Goal: Find specific page/section: Find specific page/section

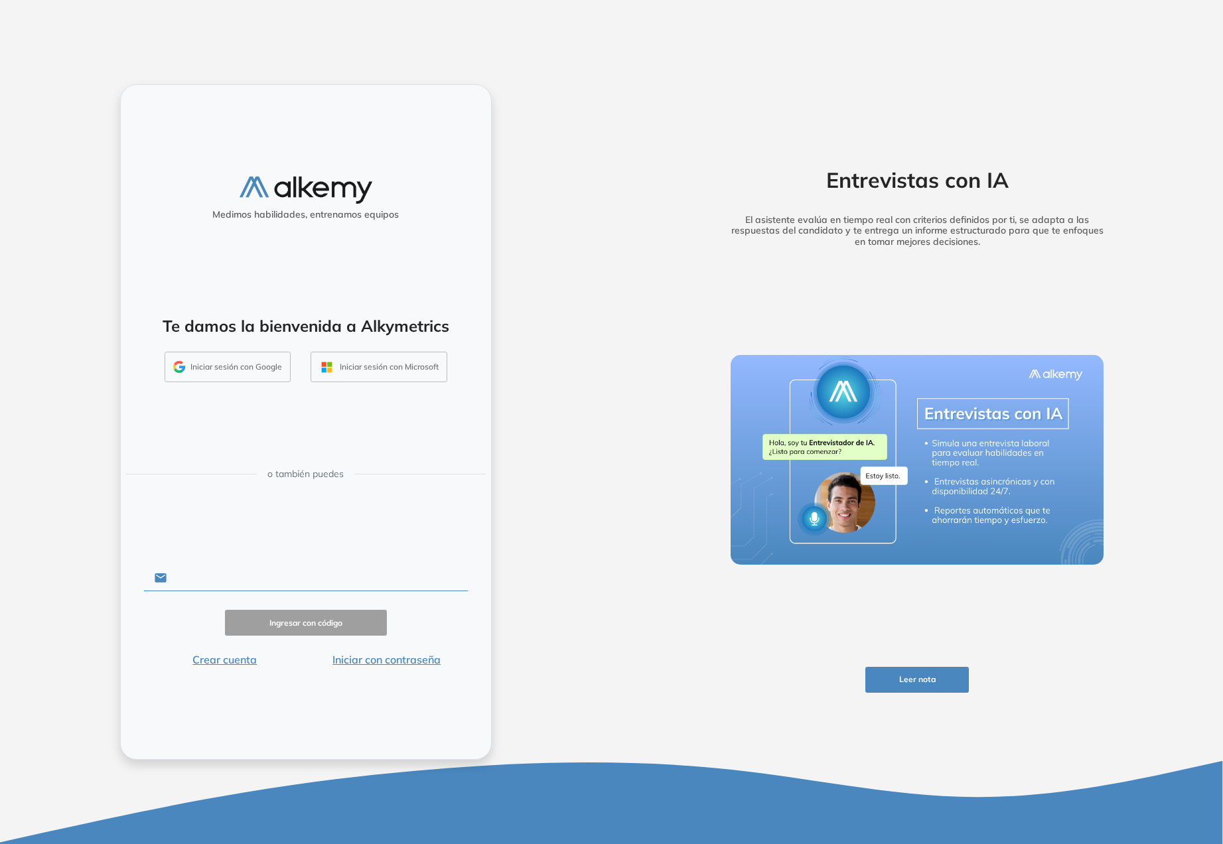
click at [281, 585] on input "text" at bounding box center [317, 578] width 301 height 25
type input "**********"
click at [292, 622] on button "Ingresar con código" at bounding box center [306, 623] width 162 height 26
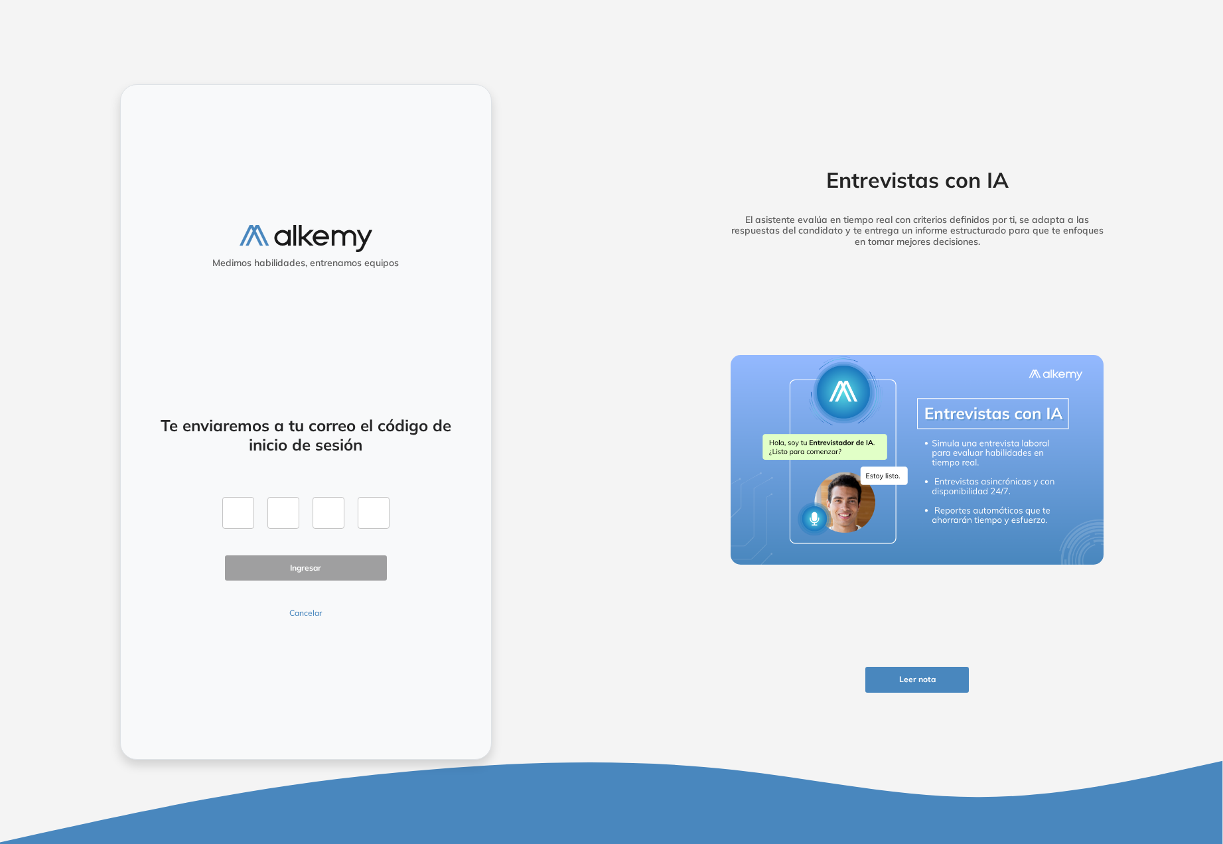
click at [258, 509] on div at bounding box center [305, 513] width 167 height 32
click at [248, 509] on input "text" at bounding box center [238, 513] width 32 height 32
paste input "*"
type input "*"
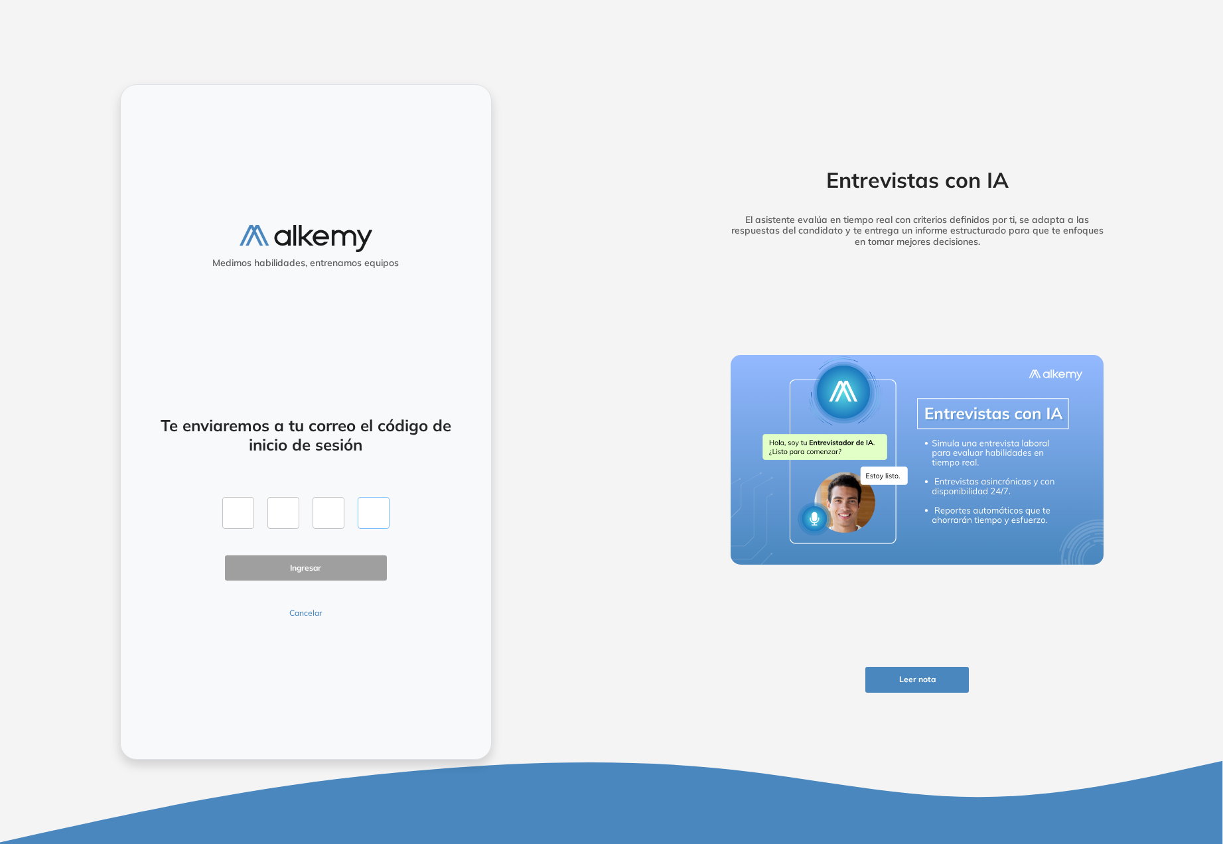
type input "*"
click at [304, 556] on button "Ingresar" at bounding box center [306, 569] width 162 height 26
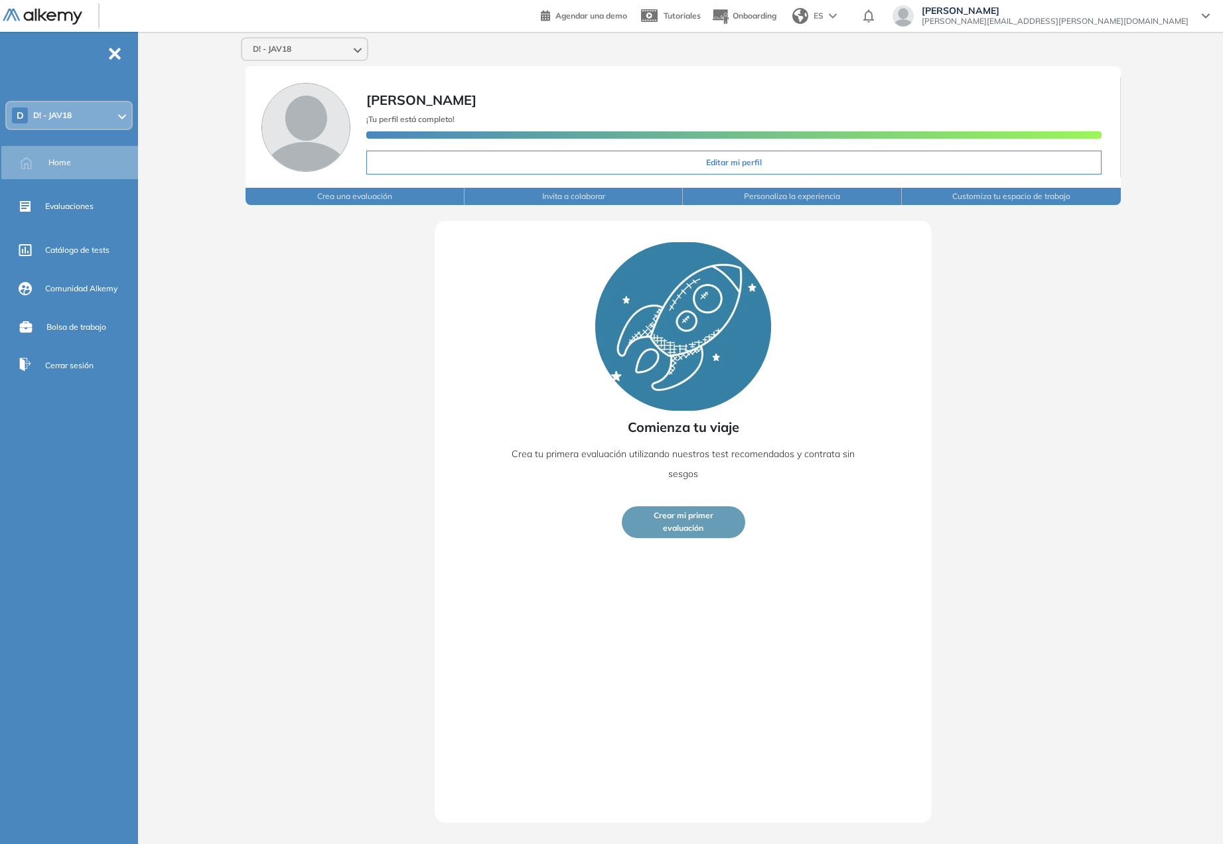
click at [110, 109] on div "D D! - JAV18" at bounding box center [69, 115] width 125 height 27
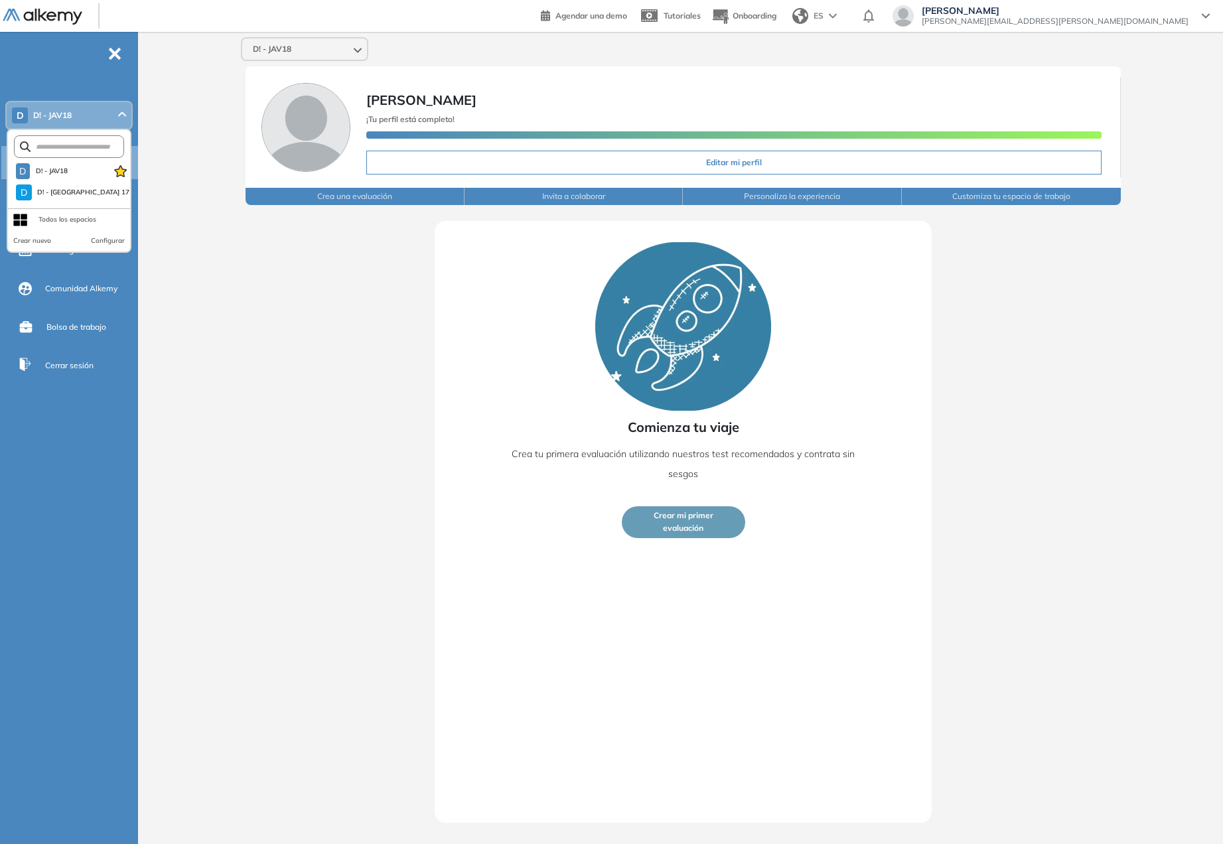
click at [207, 145] on div "D! - JAV18 Jonatan Gimenez ¡Tu perfil está completo! Editar mi perfil Crea una …" at bounding box center [683, 427] width 1080 height 791
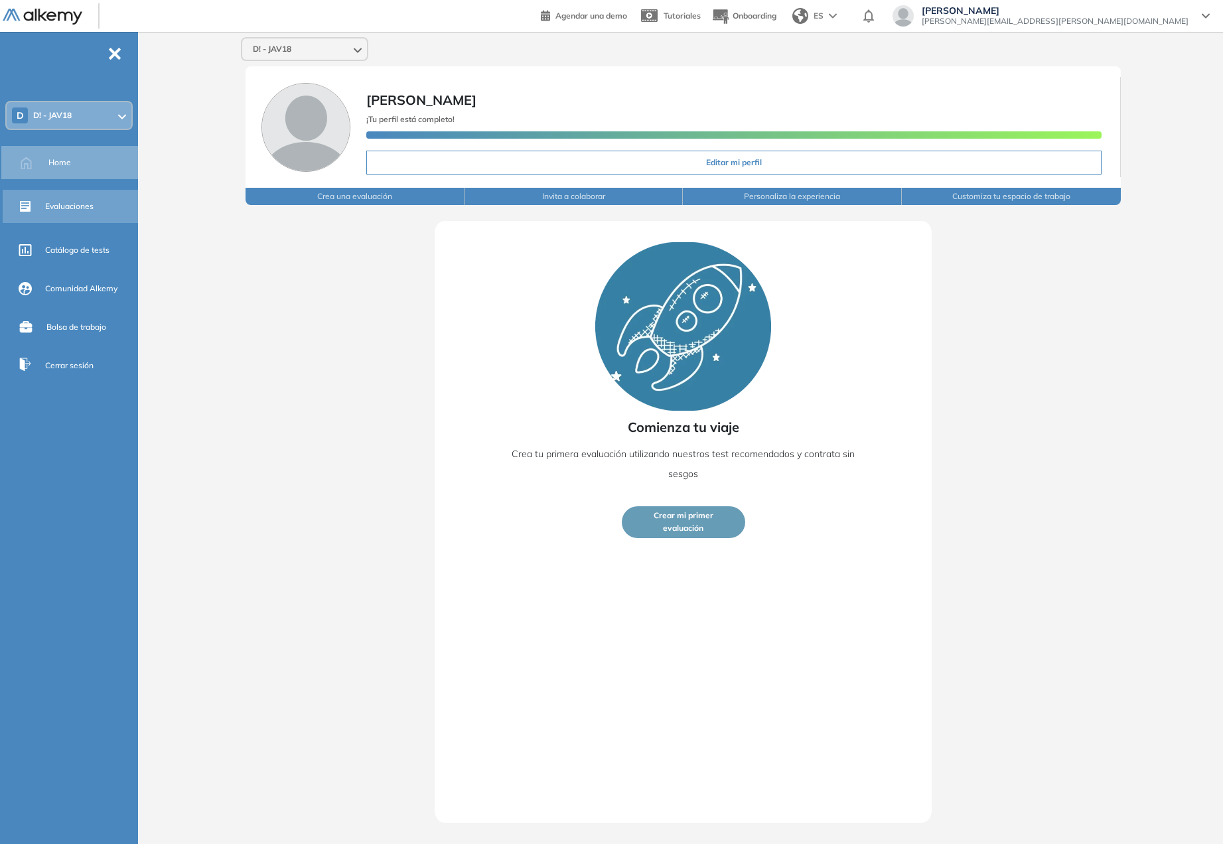
click at [82, 212] on div "Evaluaciones" at bounding box center [90, 206] width 90 height 23
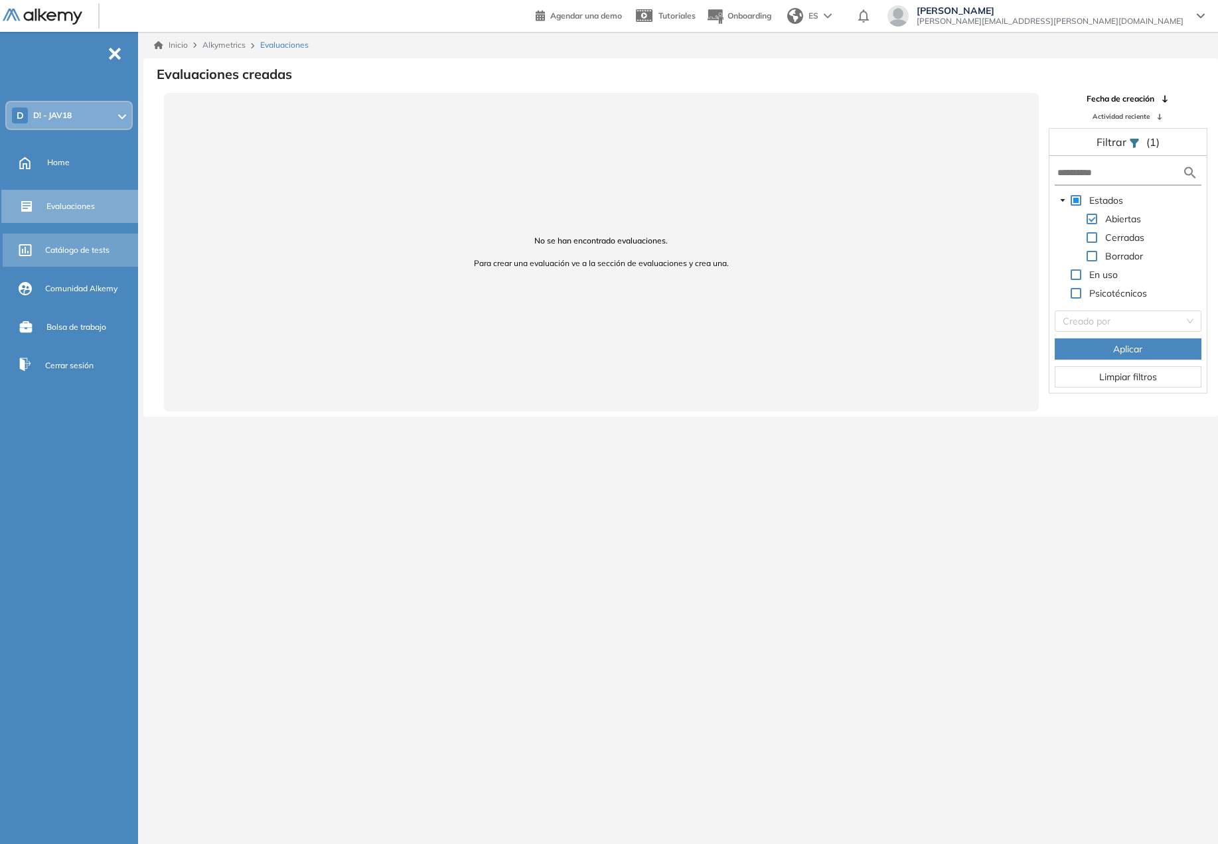
click at [74, 249] on span "Catálogo de tests" at bounding box center [77, 250] width 64 height 12
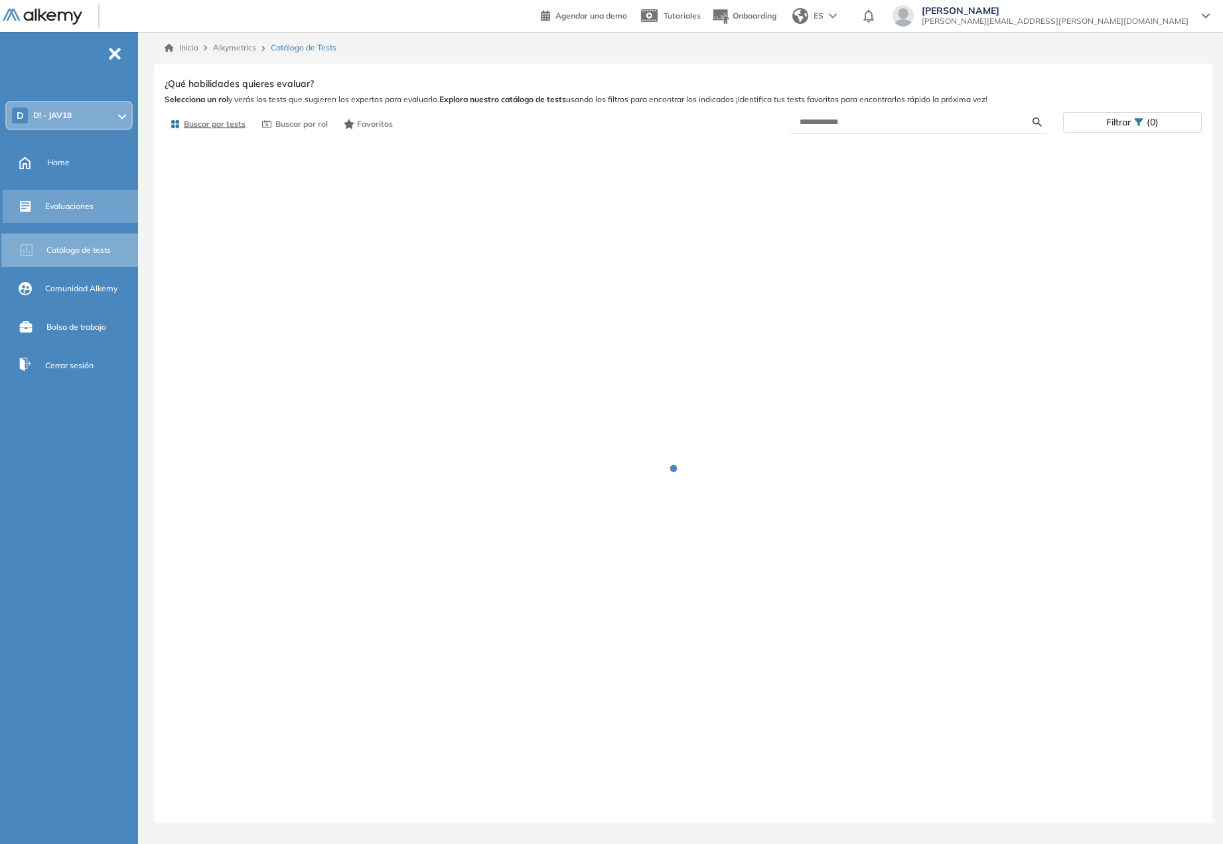
click at [82, 204] on span "Evaluaciones" at bounding box center [69, 206] width 48 height 12
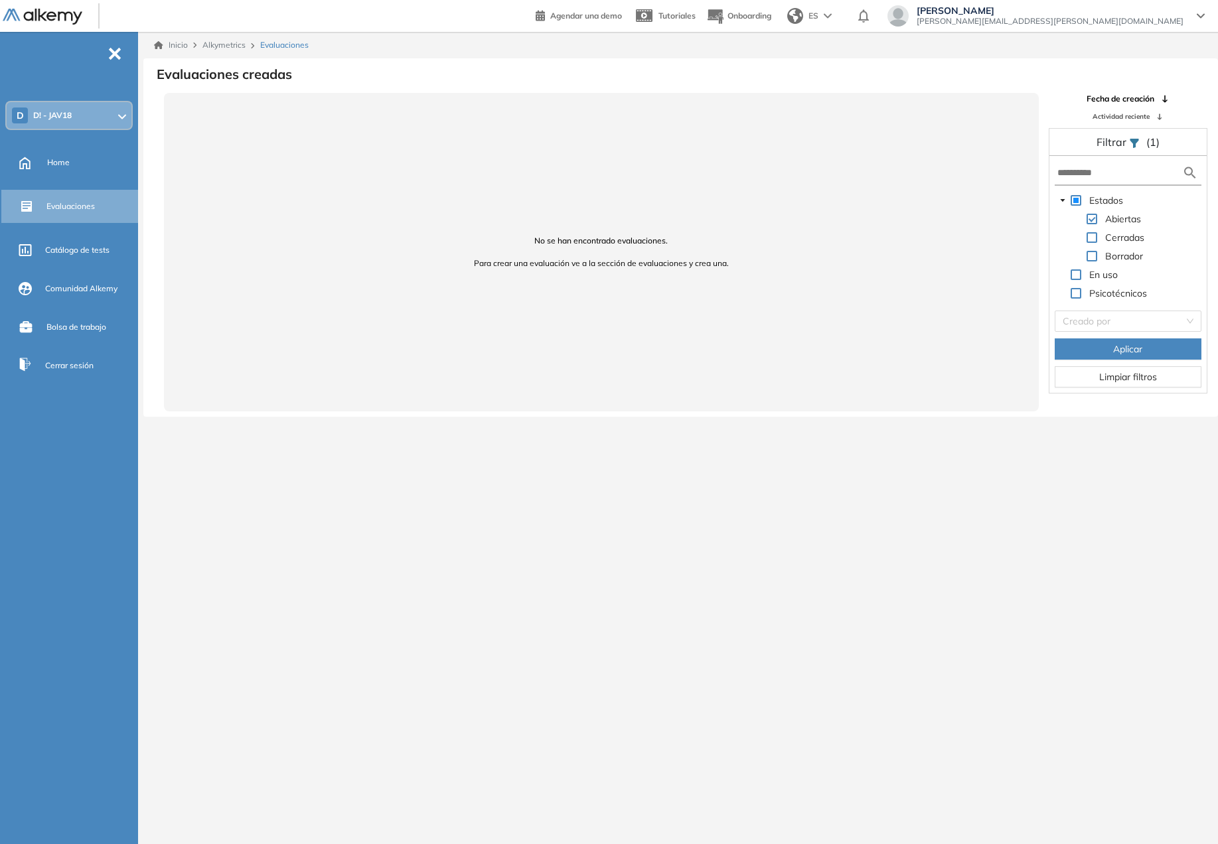
click at [1097, 239] on div "Cerradas" at bounding box center [1101, 239] width 92 height 19
click at [1091, 235] on span at bounding box center [1092, 237] width 11 height 11
click at [1113, 344] on span "Aplicar" at bounding box center [1127, 349] width 29 height 15
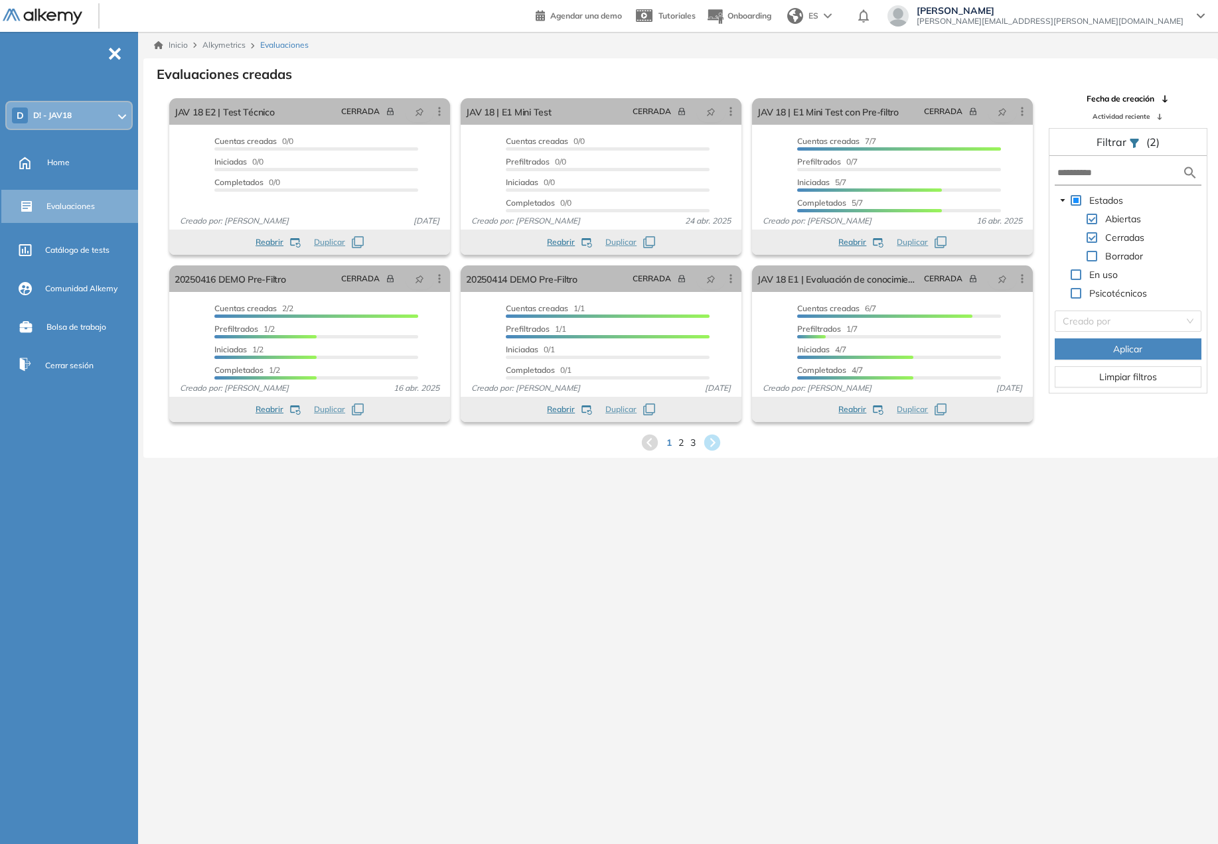
click at [1064, 200] on icon "caret-down" at bounding box center [1062, 200] width 7 height 7
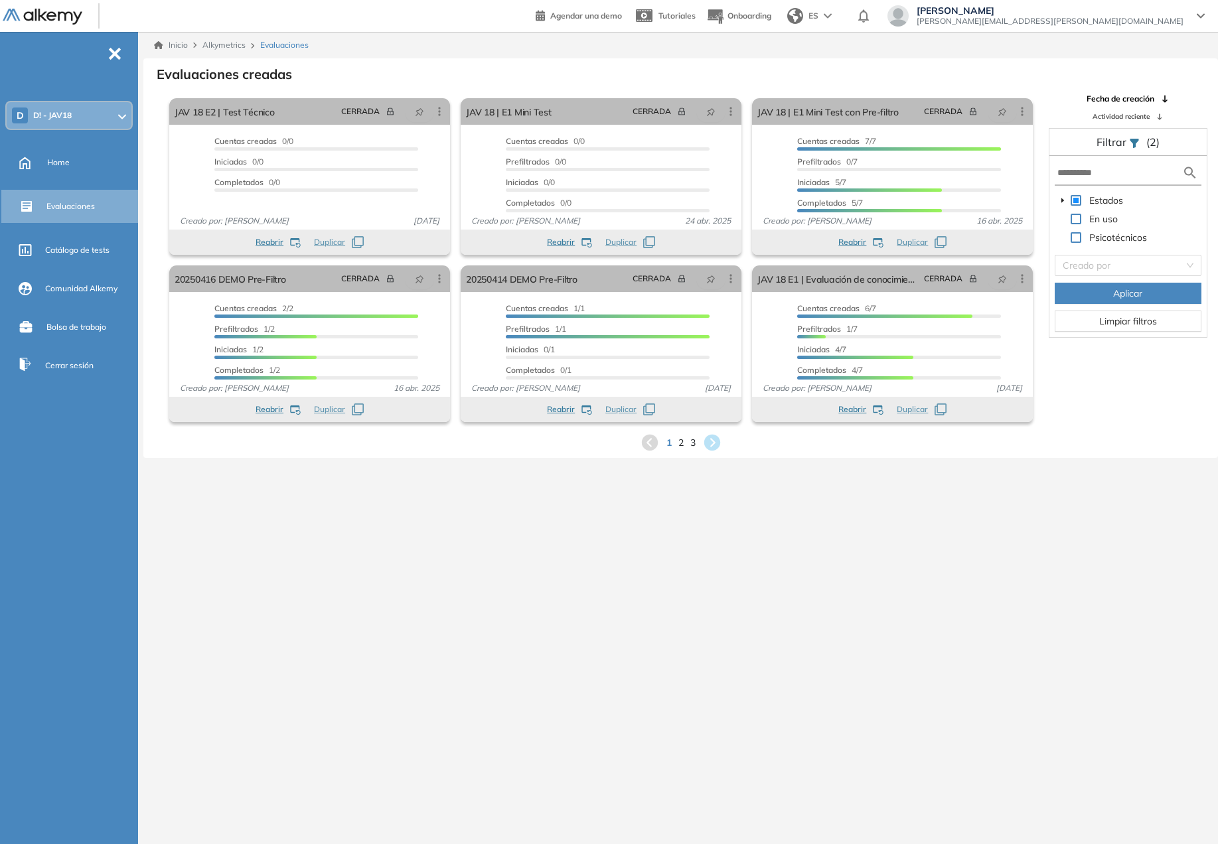
click at [1144, 140] on div "Filtrar (2)" at bounding box center [1128, 142] width 158 height 27
click at [1136, 137] on div "Filtrar" at bounding box center [1118, 142] width 43 height 16
click at [1109, 323] on span "Limpiar filtros" at bounding box center [1128, 321] width 58 height 15
click at [1061, 196] on span at bounding box center [1063, 200] width 16 height 16
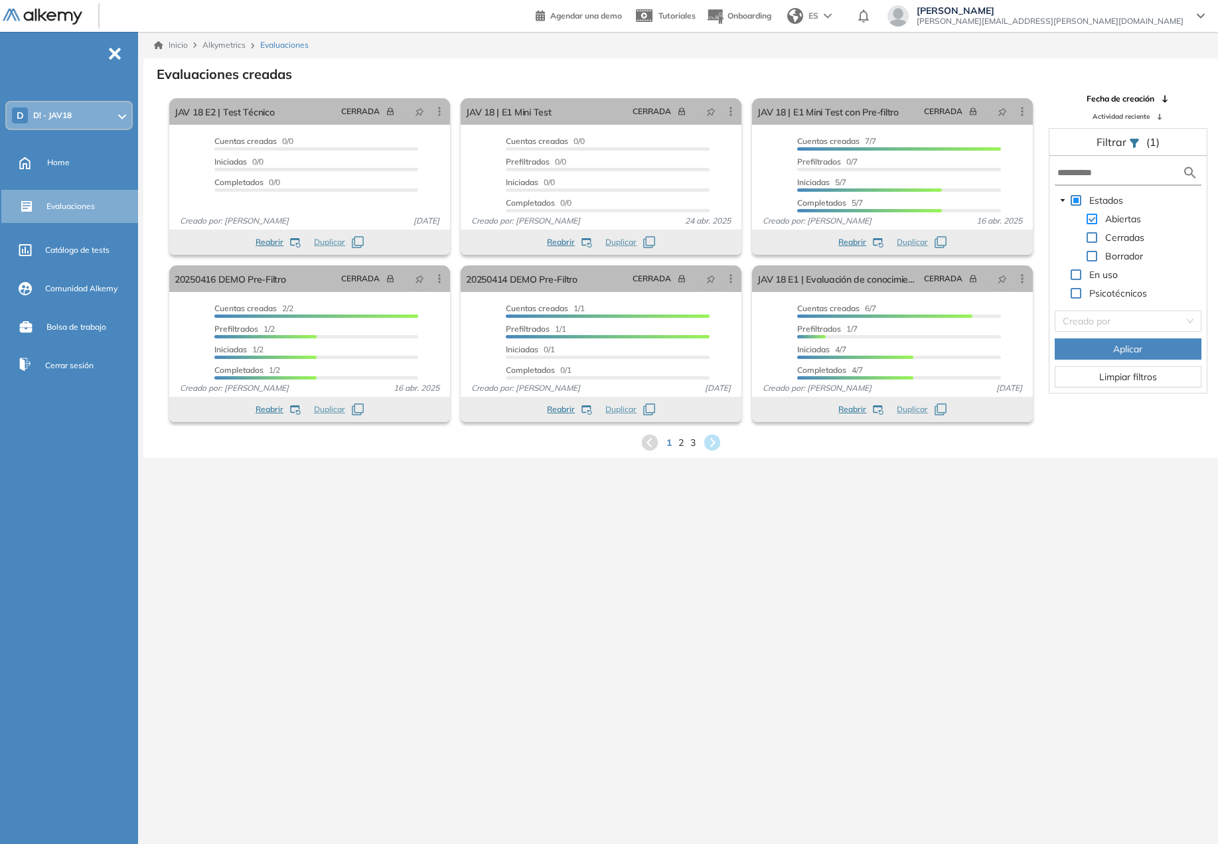
click at [1092, 220] on span at bounding box center [1092, 219] width 11 height 11
click at [682, 441] on span "2" at bounding box center [681, 442] width 6 height 15
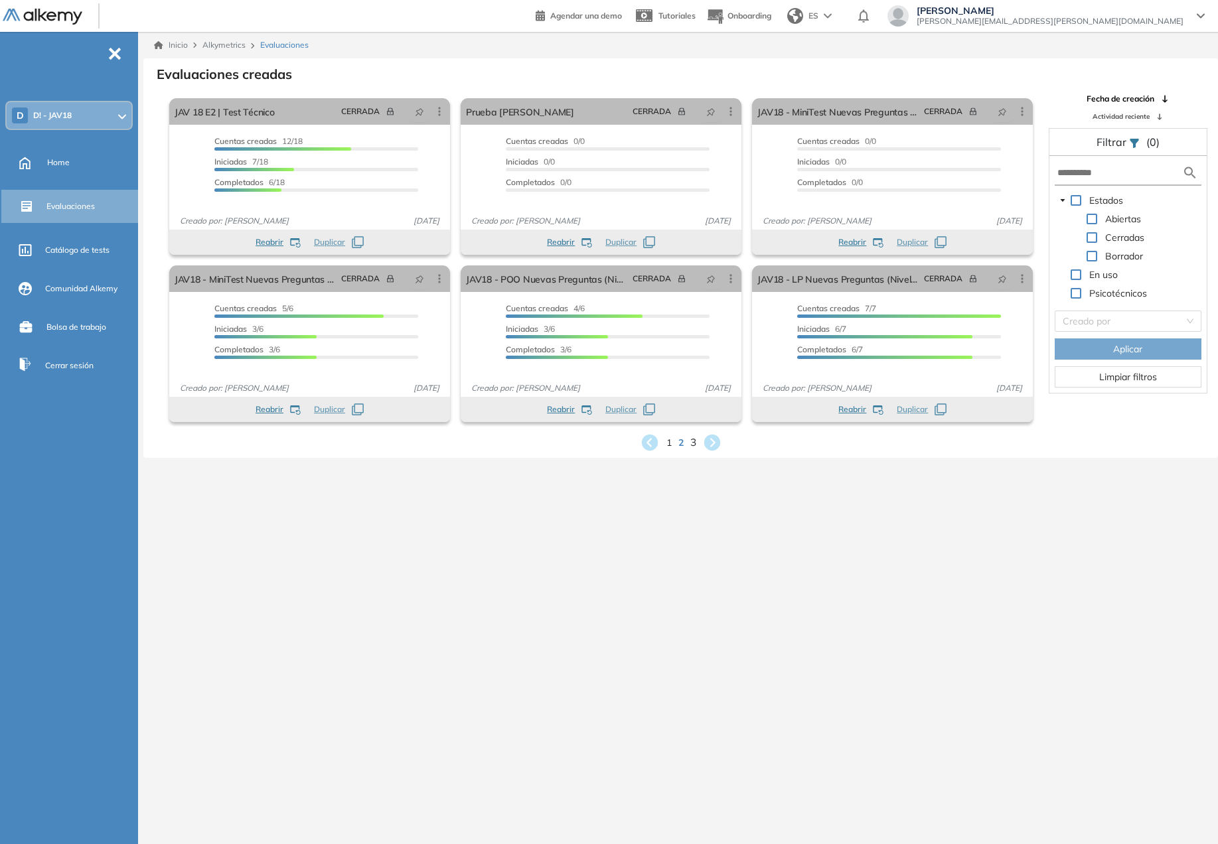
click at [690, 439] on span "3" at bounding box center [693, 442] width 6 height 15
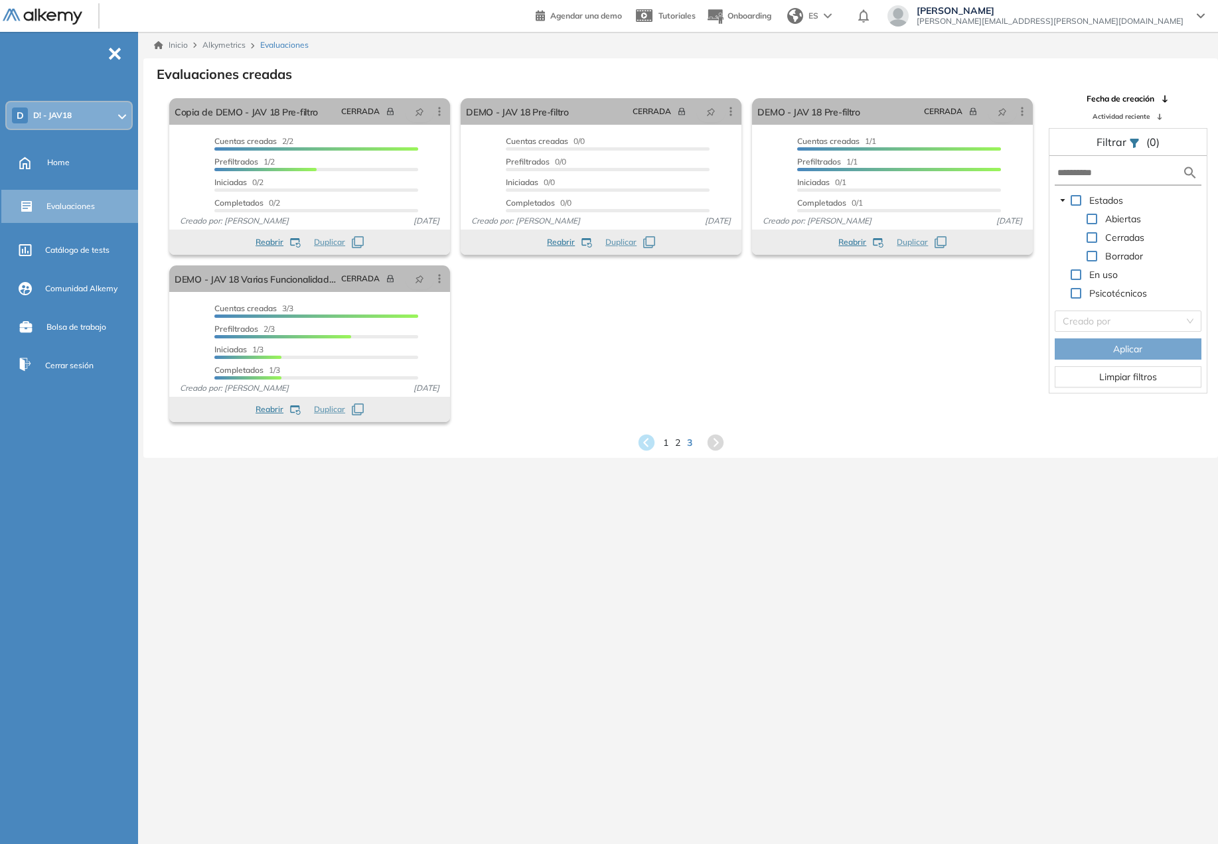
click at [121, 116] on icon at bounding box center [122, 116] width 8 height 5
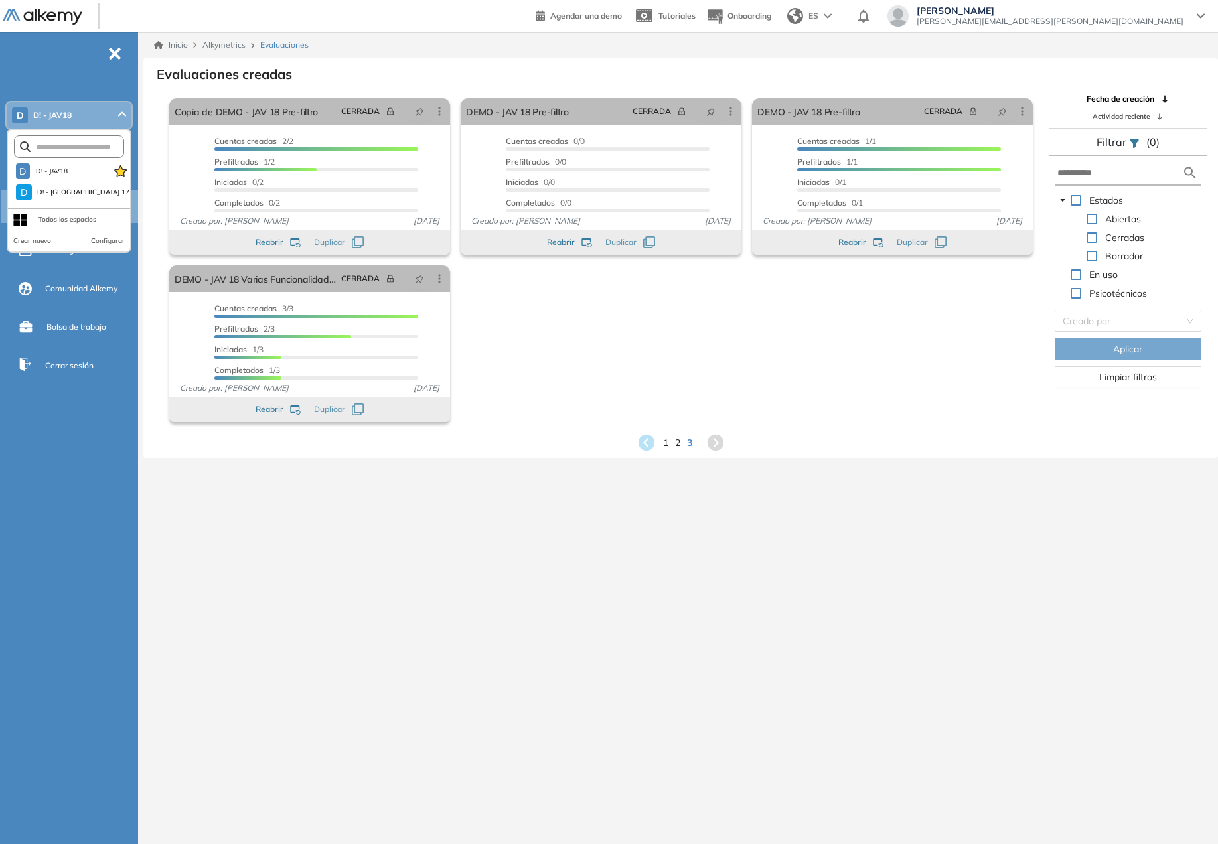
click at [84, 220] on div "Todos los espacios" at bounding box center [67, 219] width 58 height 11
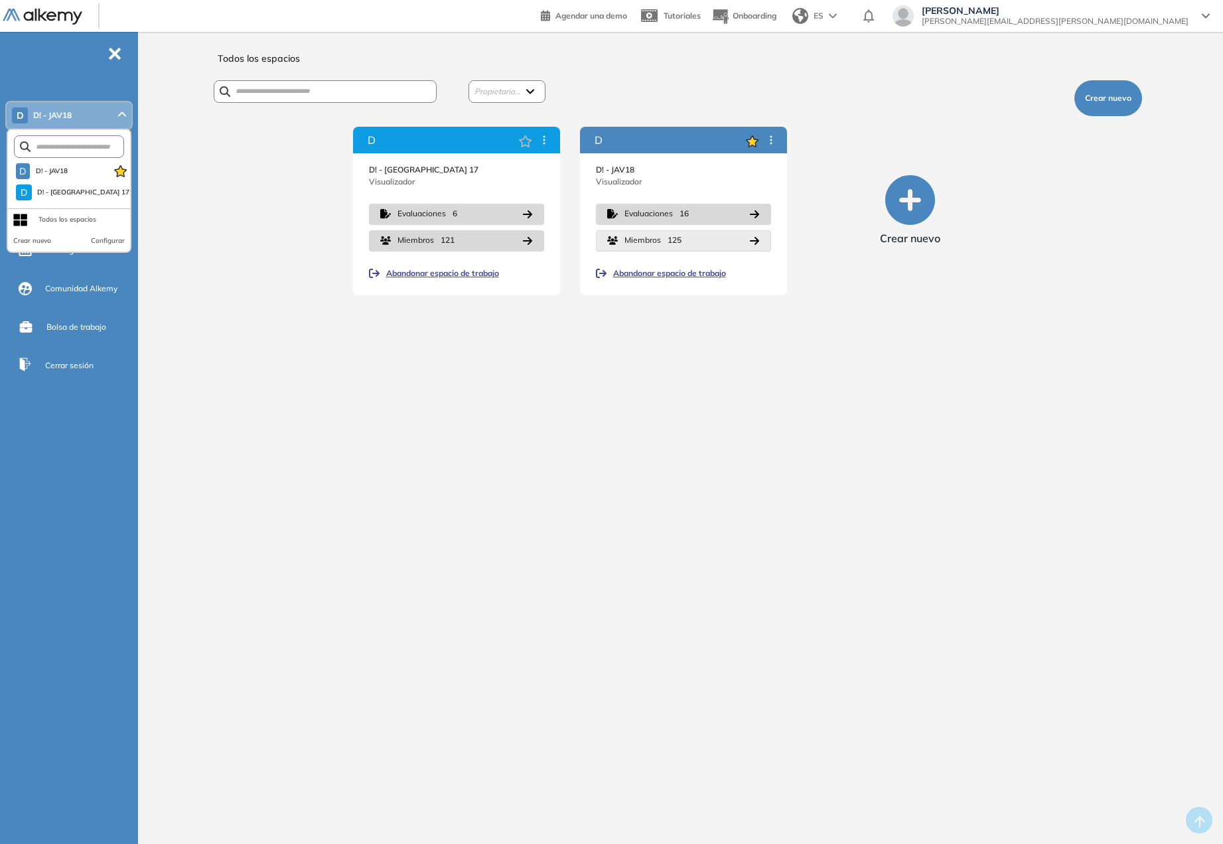
click at [755, 240] on icon "button" at bounding box center [754, 241] width 11 height 11
